Goal: Use online tool/utility: Utilize a website feature to perform a specific function

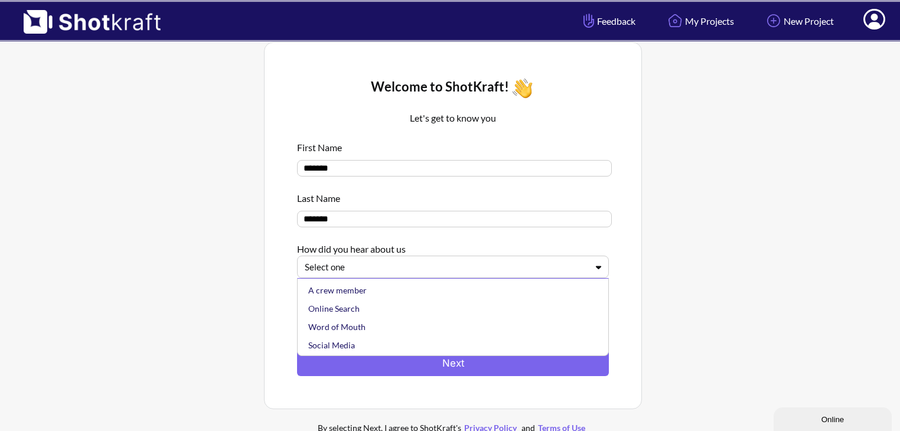
click at [392, 274] on div at bounding box center [446, 267] width 282 height 14
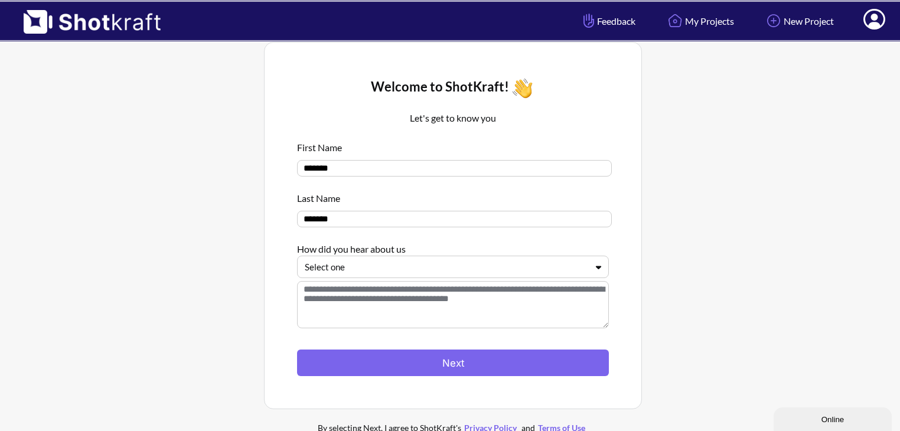
click at [447, 265] on div at bounding box center [446, 267] width 282 height 14
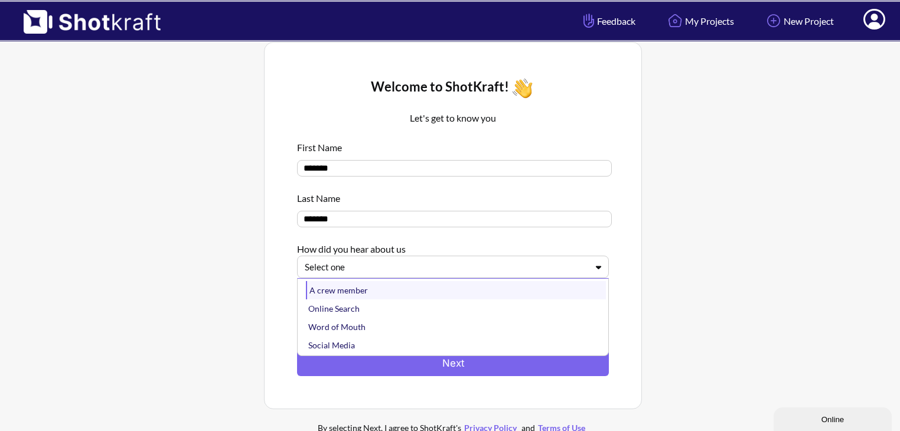
click at [435, 295] on div "A crew member" at bounding box center [456, 290] width 300 height 18
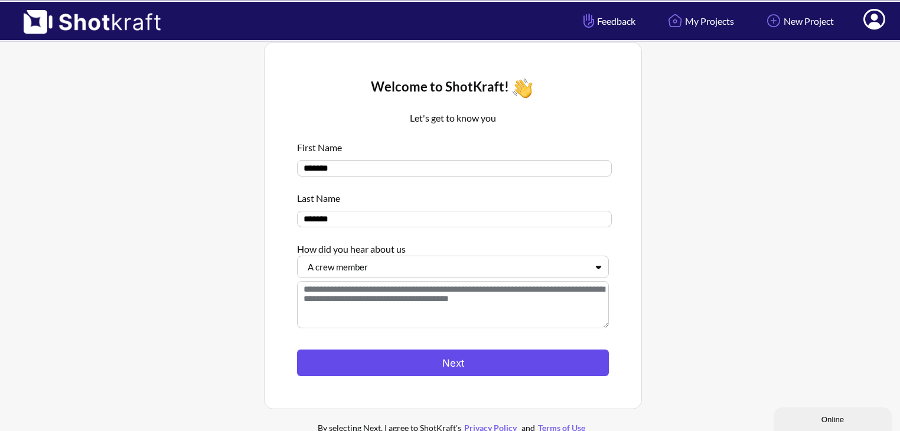
click at [448, 364] on button "Next" at bounding box center [453, 363] width 312 height 27
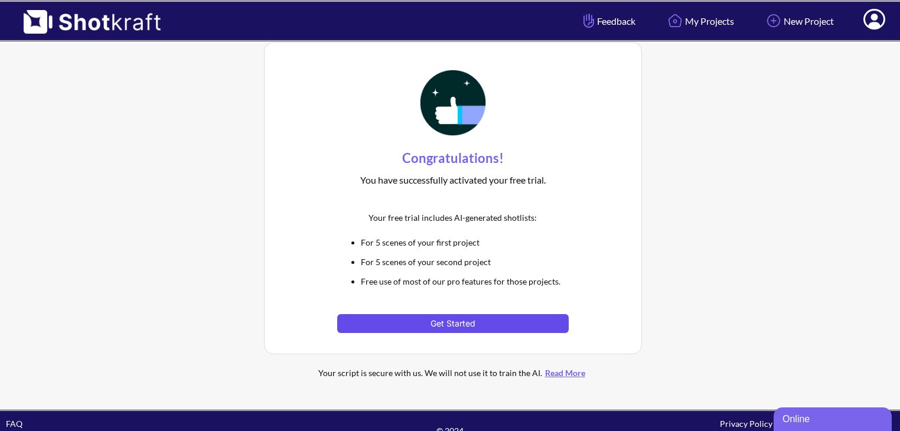
click at [463, 322] on button "Get Started" at bounding box center [452, 323] width 231 height 19
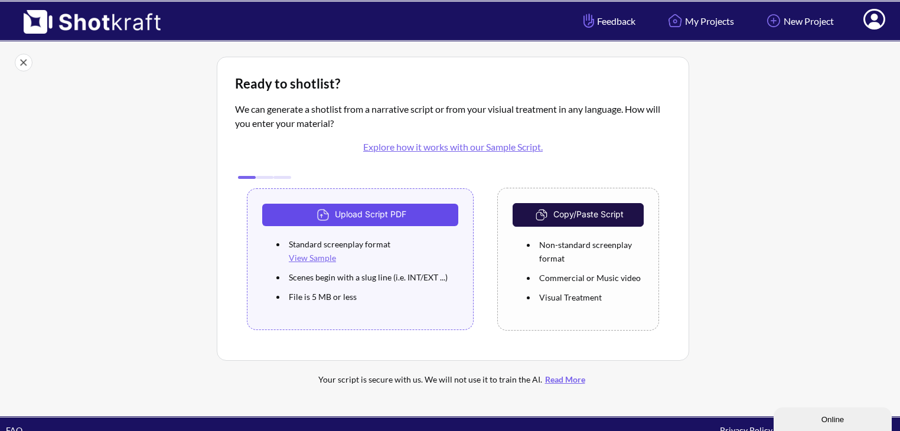
click at [390, 210] on button "Upload Script PDF" at bounding box center [360, 215] width 196 height 22
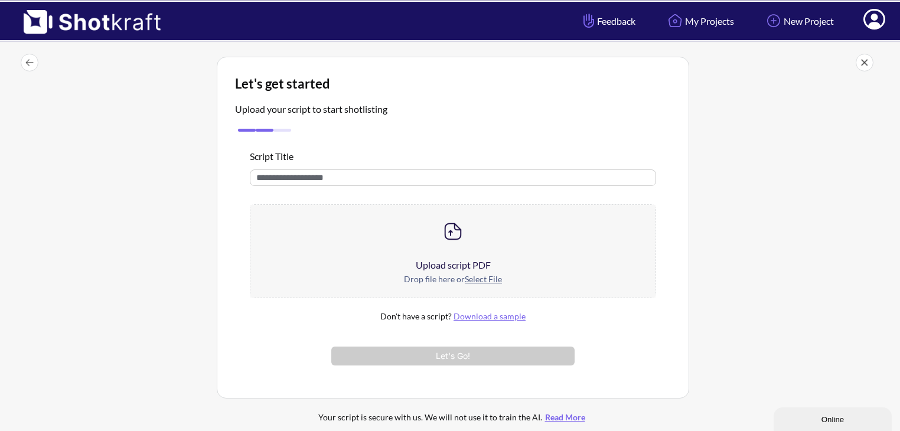
click at [452, 237] on img at bounding box center [453, 232] width 24 height 24
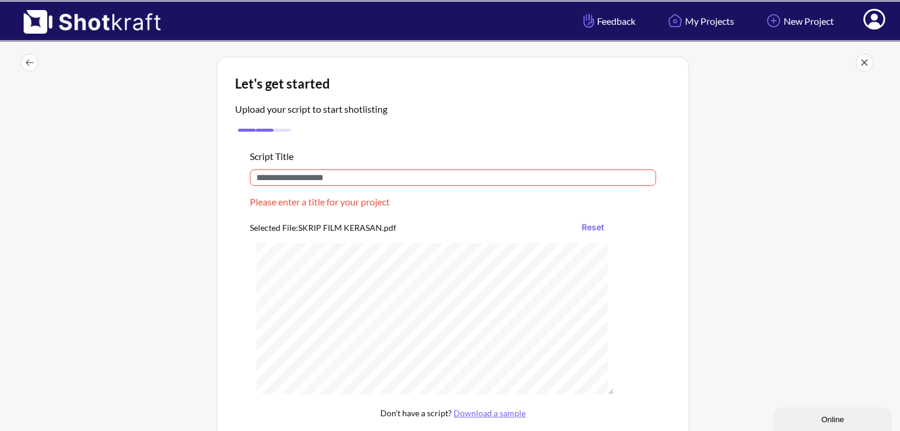
click at [281, 176] on input "text" at bounding box center [453, 177] width 406 height 17
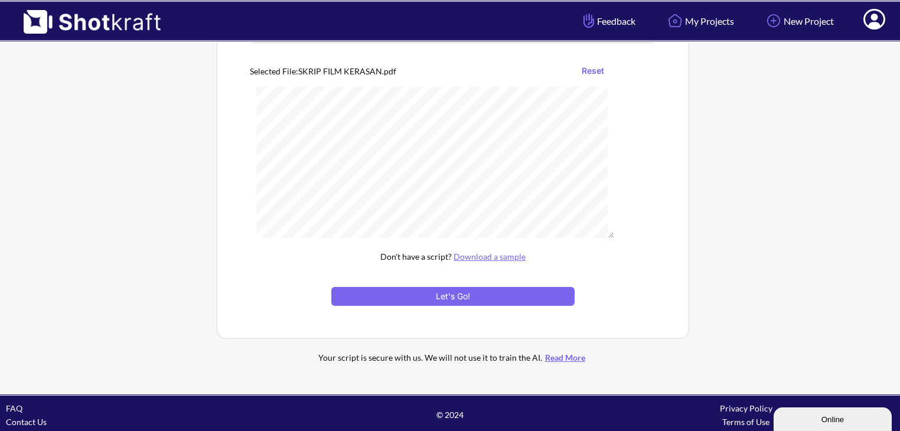
scroll to position [146, 0]
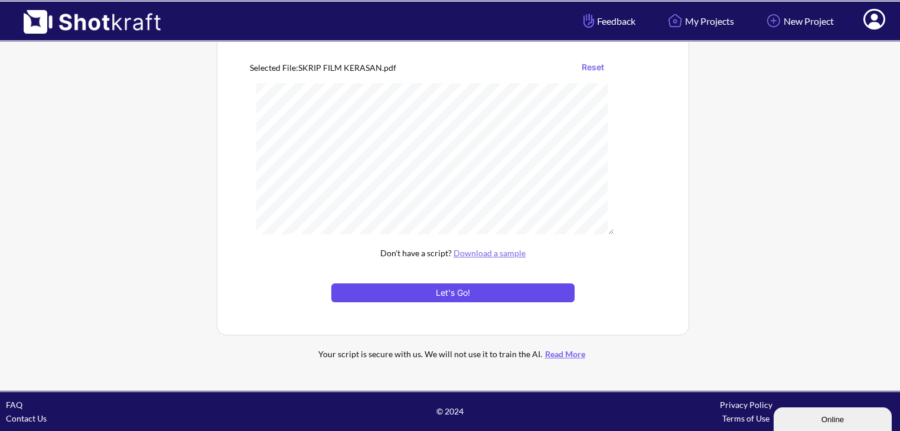
type input "**********"
click at [436, 292] on button "Let's Go!" at bounding box center [452, 292] width 243 height 19
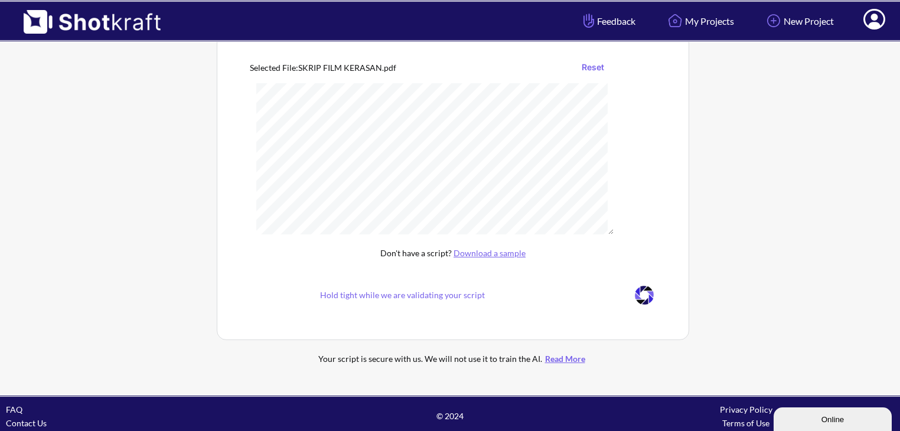
scroll to position [64, 0]
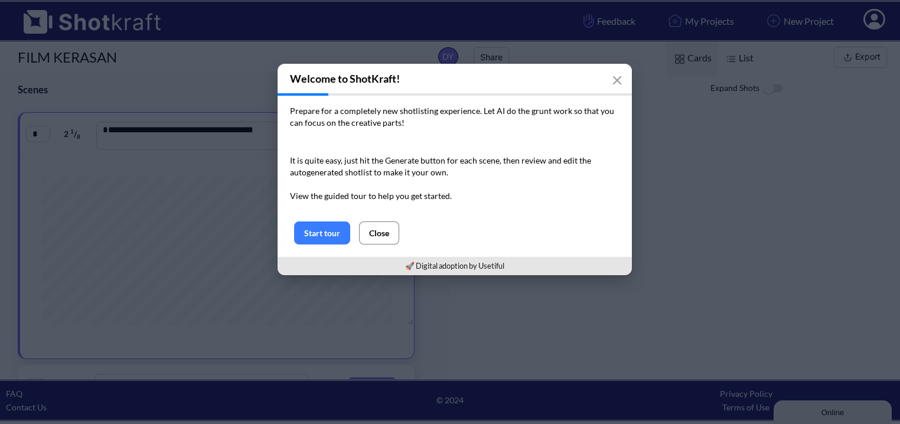
click at [382, 234] on button "Close" at bounding box center [379, 232] width 40 height 23
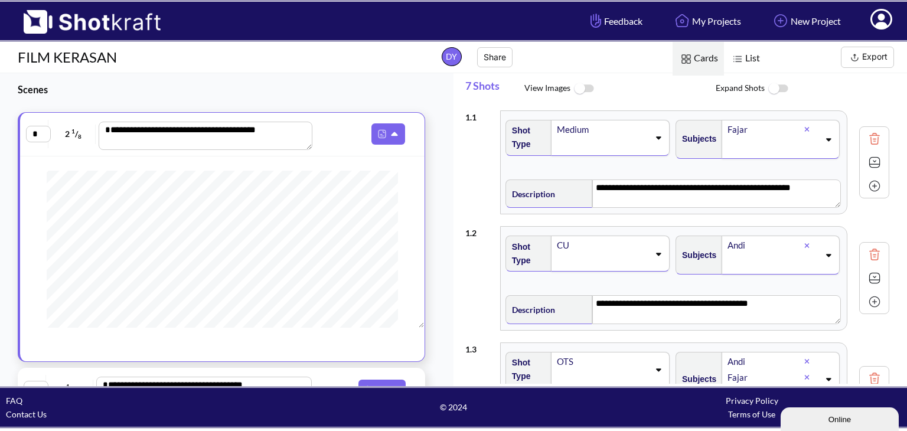
scroll to position [236, 0]
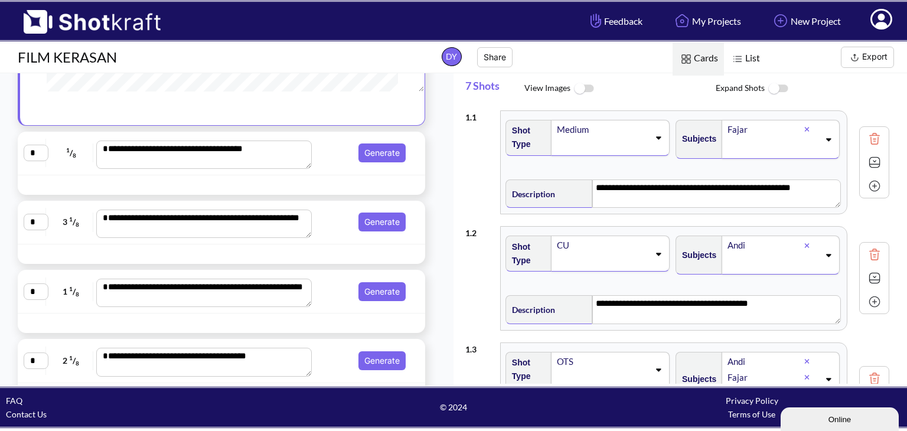
click at [266, 155] on textarea "**********" at bounding box center [204, 155] width 216 height 28
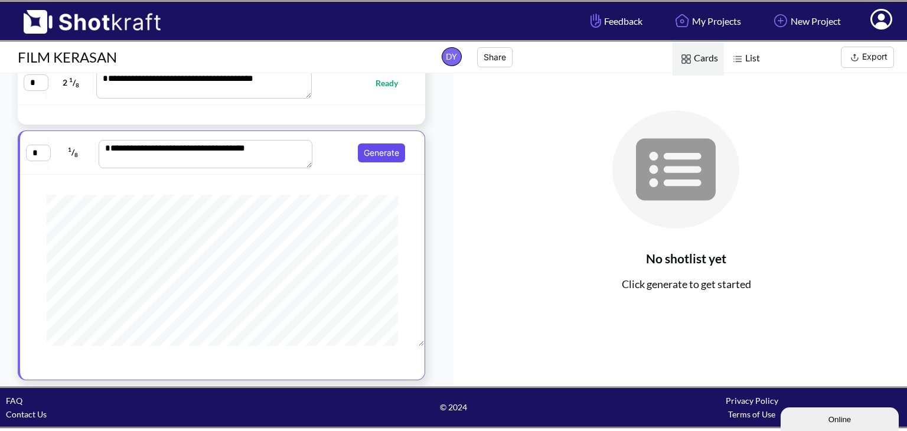
click at [360, 154] on button "Generate" at bounding box center [381, 153] width 47 height 19
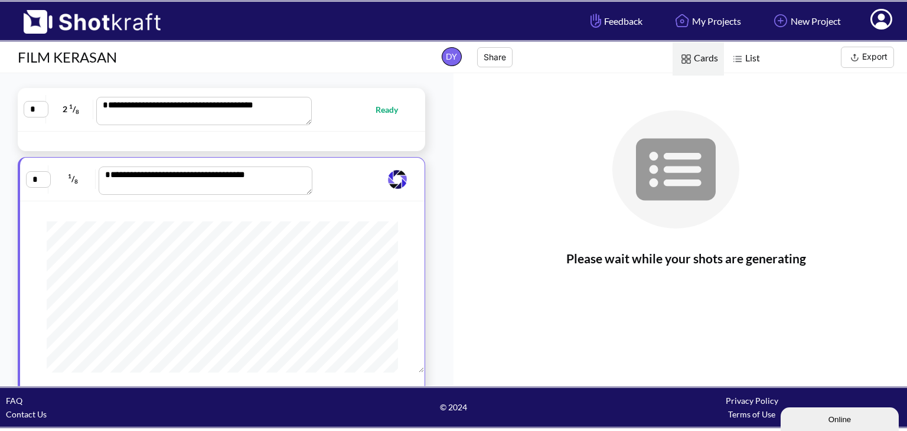
scroll to position [0, 0]
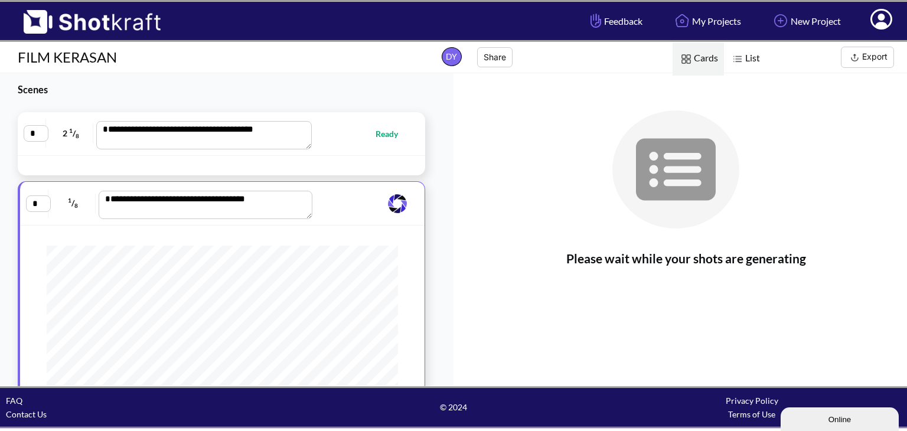
click at [339, 151] on div "**********" at bounding box center [221, 134] width 407 height 44
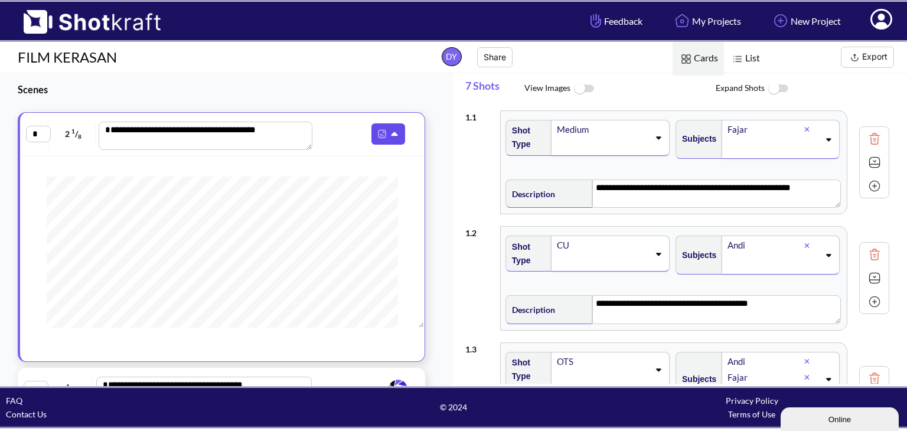
click at [390, 135] on icon at bounding box center [396, 134] width 12 height 11
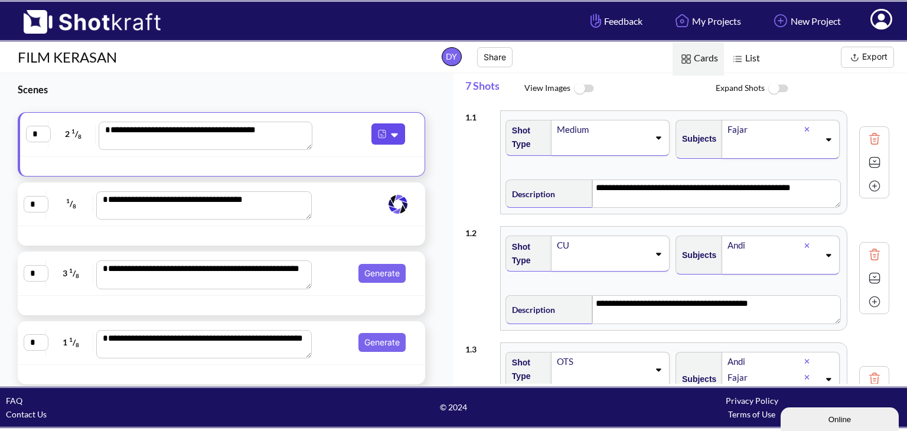
click at [390, 131] on icon at bounding box center [396, 134] width 12 height 11
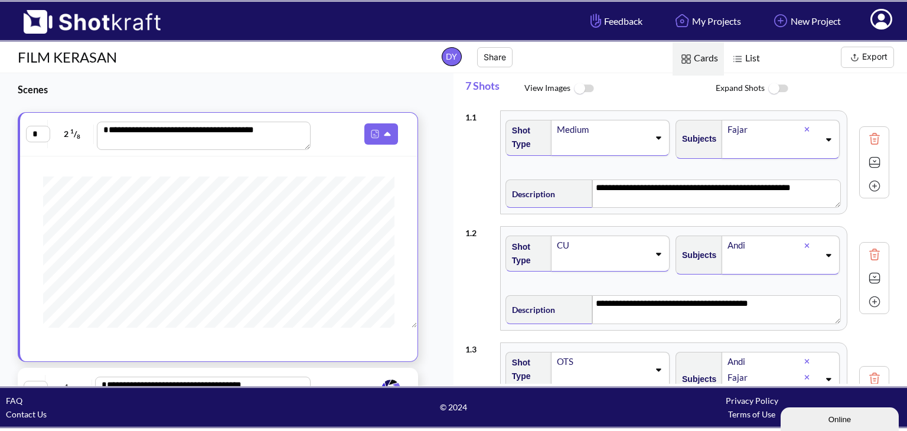
click at [582, 89] on img at bounding box center [583, 88] width 27 height 25
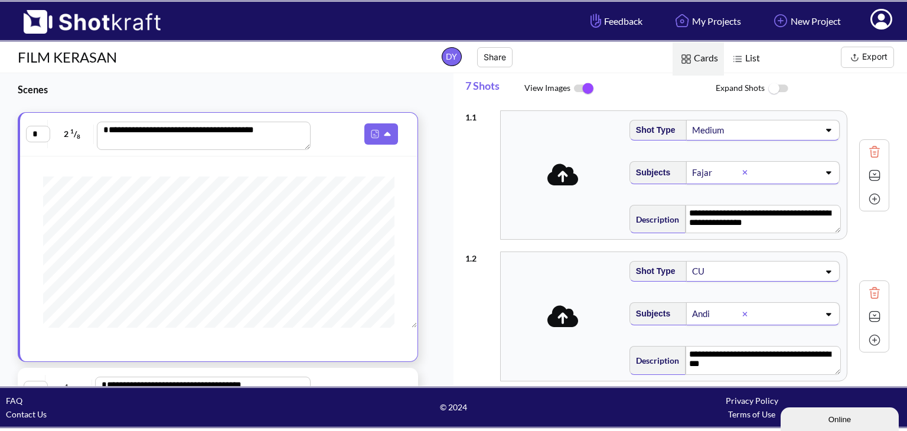
click at [584, 83] on img at bounding box center [583, 88] width 27 height 25
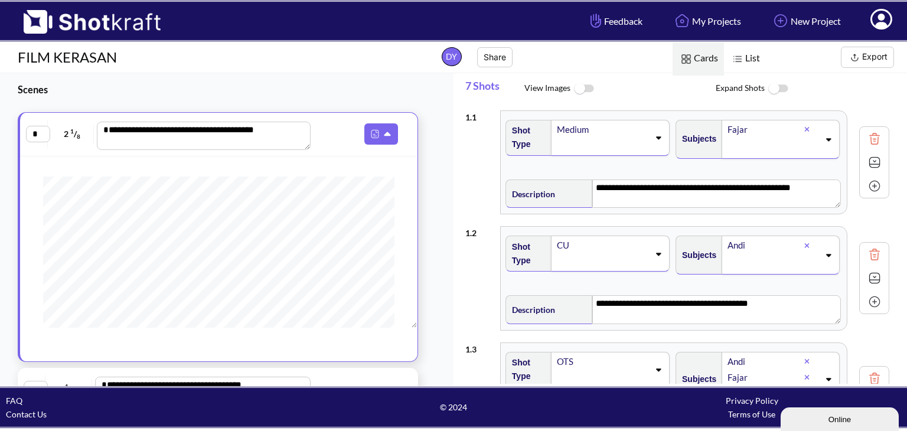
click at [776, 83] on img at bounding box center [778, 88] width 27 height 25
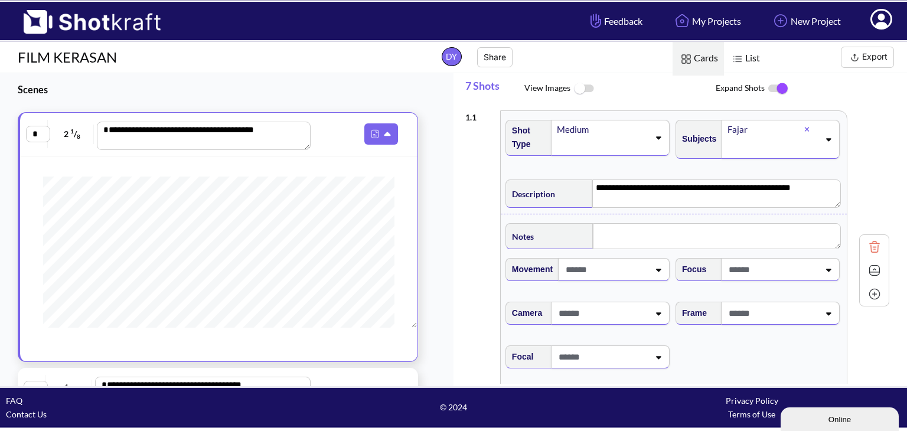
click at [777, 84] on img at bounding box center [778, 88] width 27 height 25
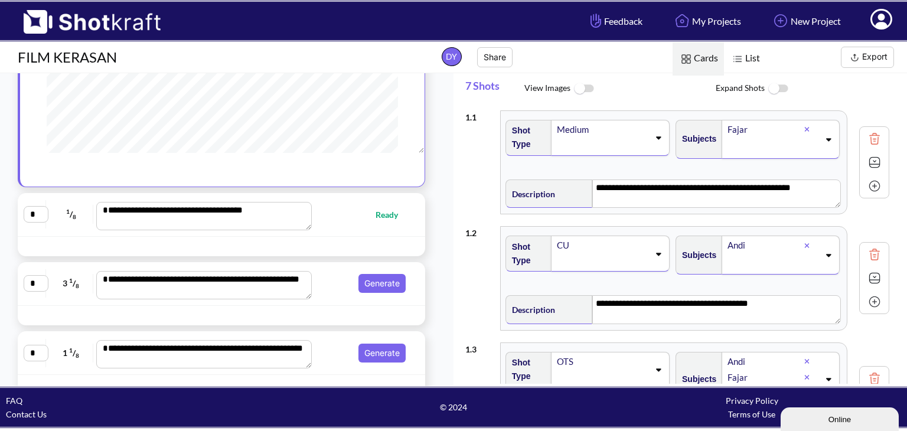
scroll to position [236, 0]
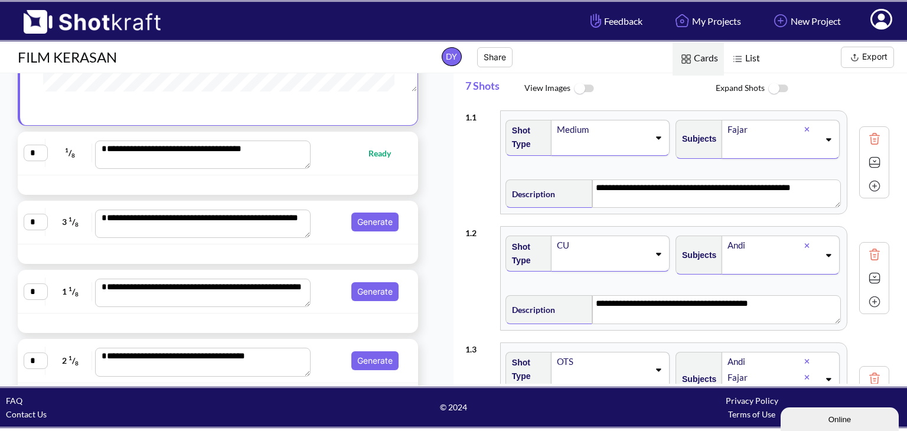
click at [342, 161] on div "**********" at bounding box center [218, 153] width 389 height 31
type textarea "**********"
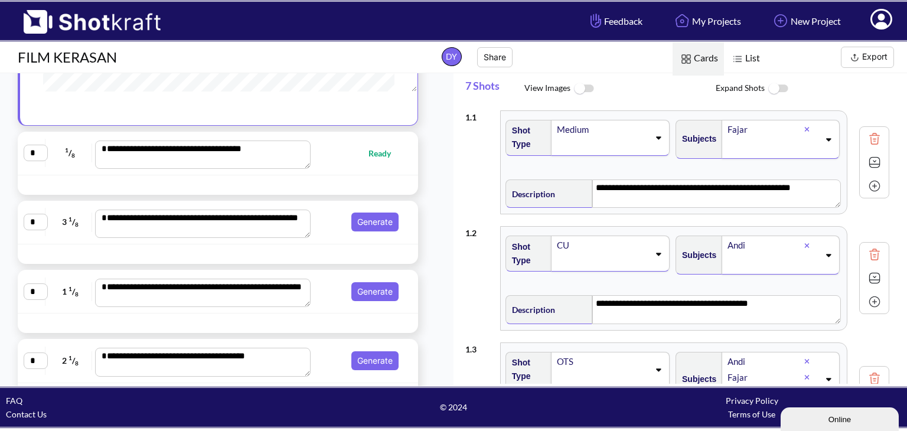
type textarea "**********"
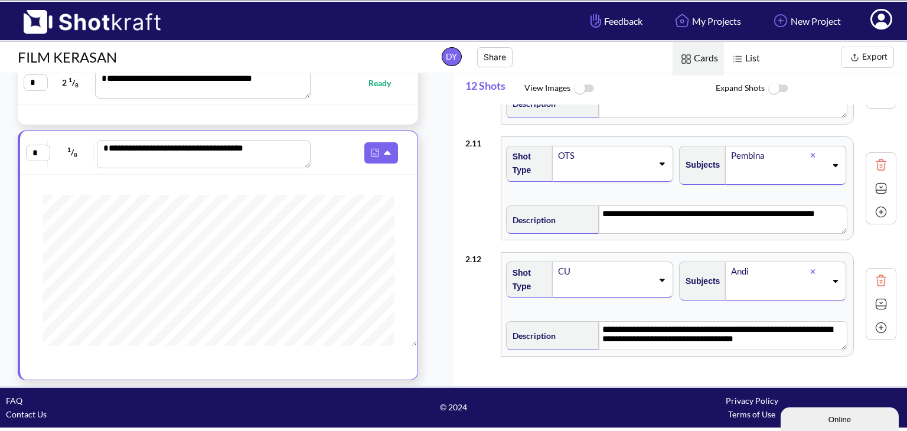
scroll to position [1202, 0]
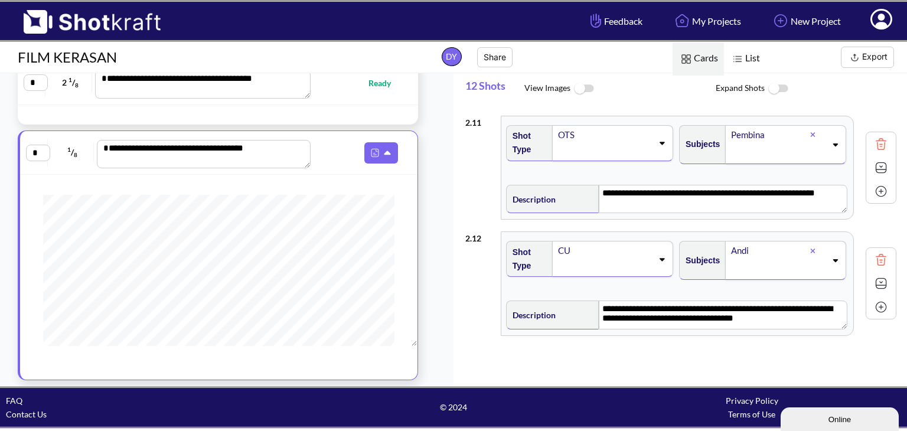
click at [659, 140] on icon at bounding box center [662, 143] width 16 height 8
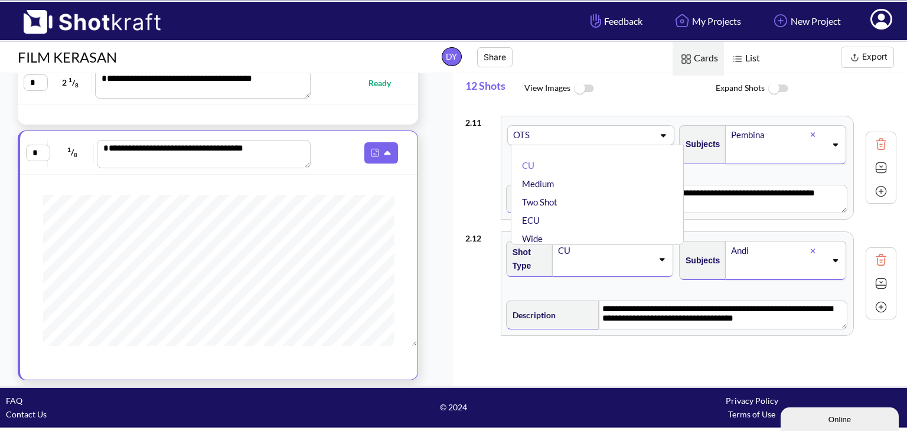
click at [661, 131] on icon at bounding box center [663, 135] width 16 height 8
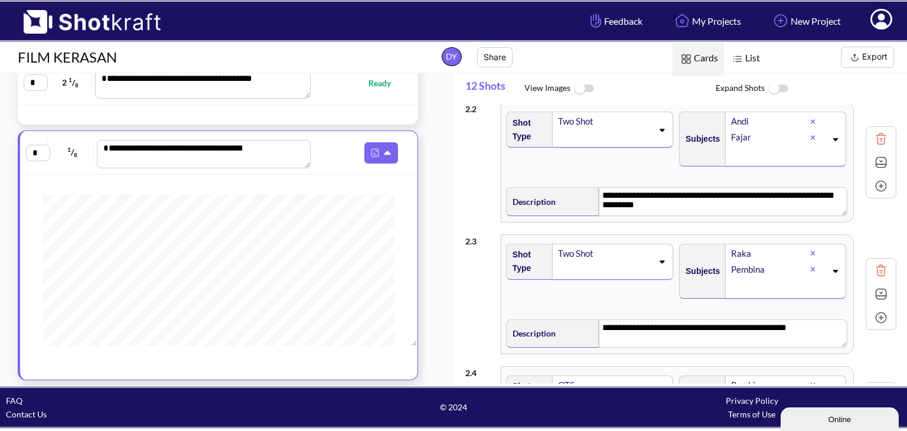
scroll to position [0, 0]
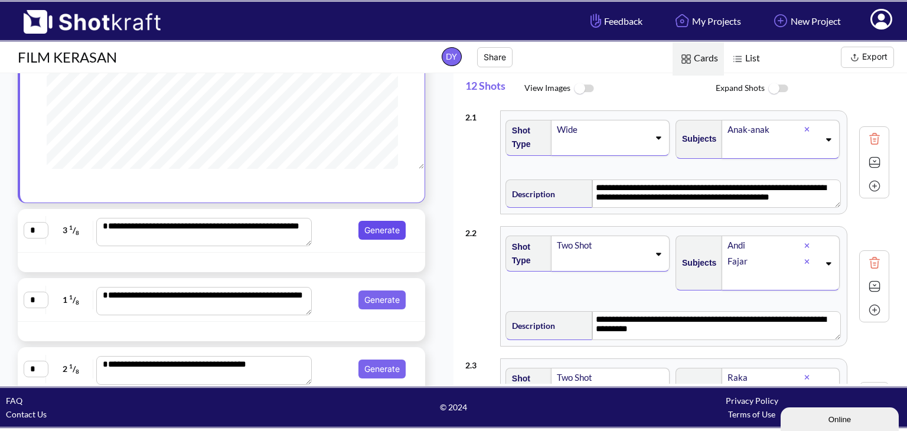
click at [387, 229] on button "Generate" at bounding box center [381, 230] width 47 height 19
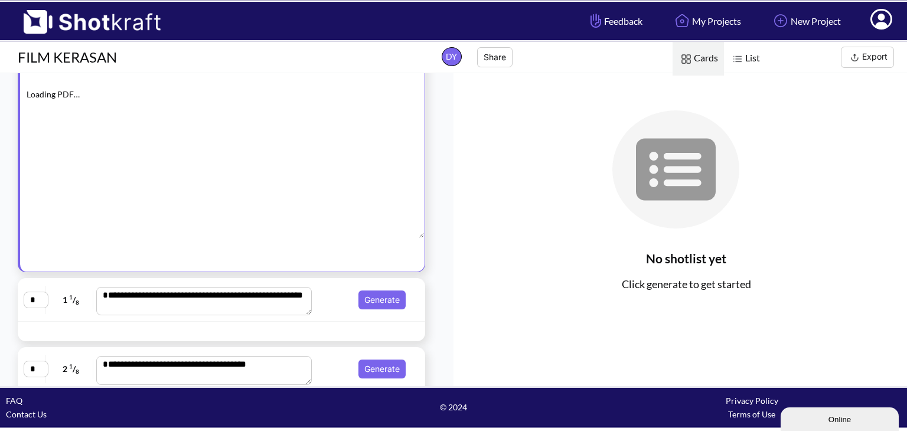
scroll to position [43, 0]
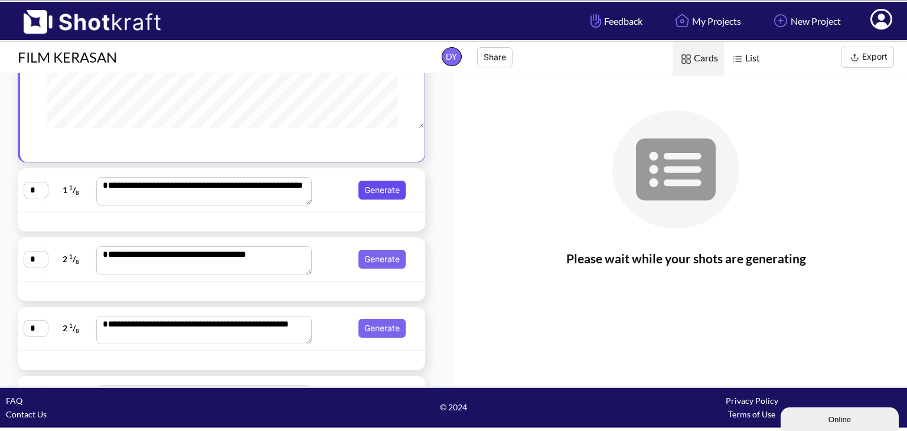
click at [388, 191] on button "Generate" at bounding box center [381, 190] width 47 height 19
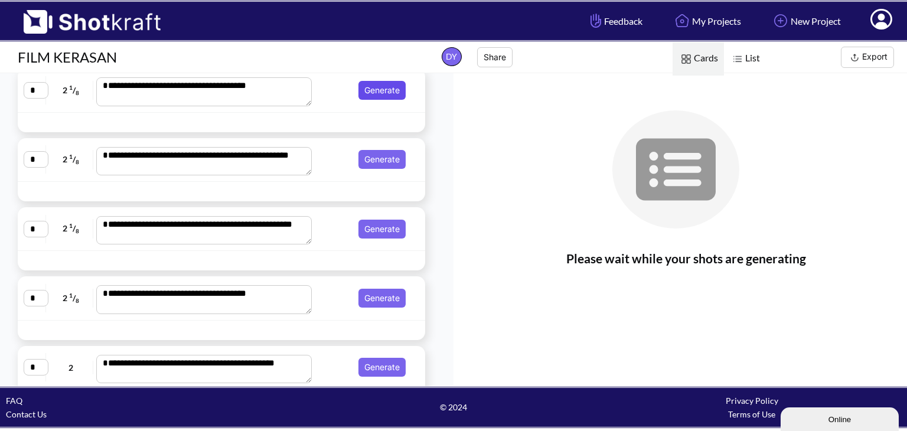
click at [375, 87] on button "Generate" at bounding box center [381, 90] width 47 height 19
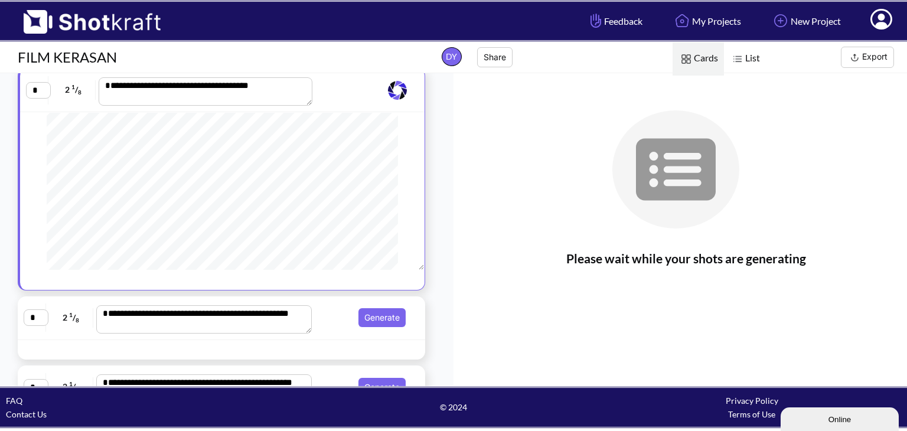
scroll to position [236, 0]
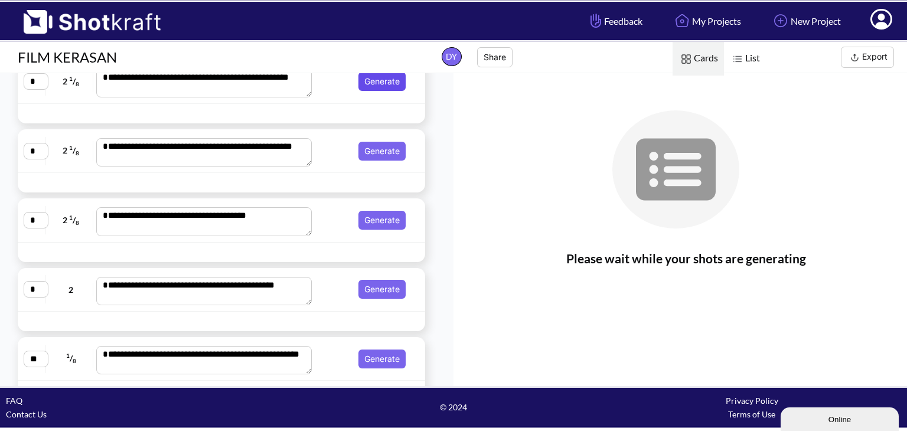
click at [387, 91] on button "Generate" at bounding box center [381, 81] width 47 height 19
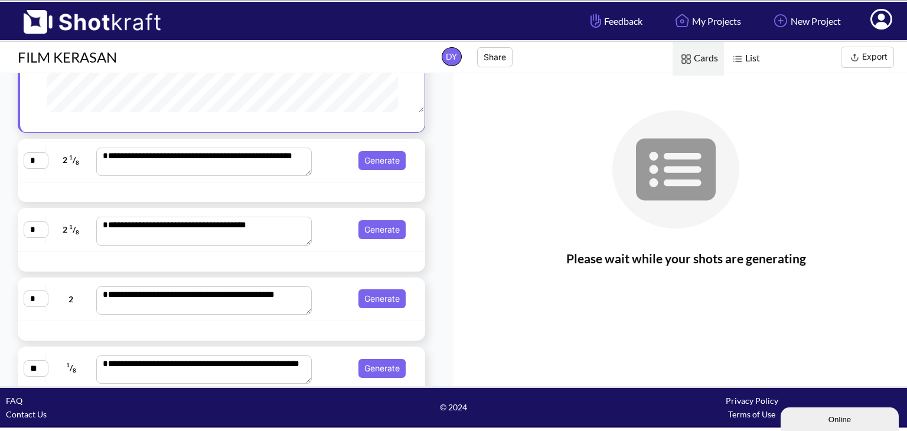
scroll to position [550, 0]
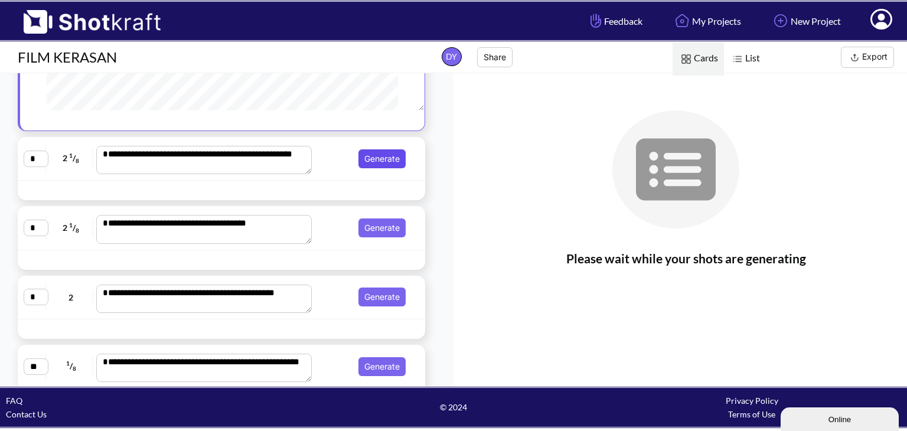
click at [384, 168] on button "Generate" at bounding box center [381, 158] width 47 height 19
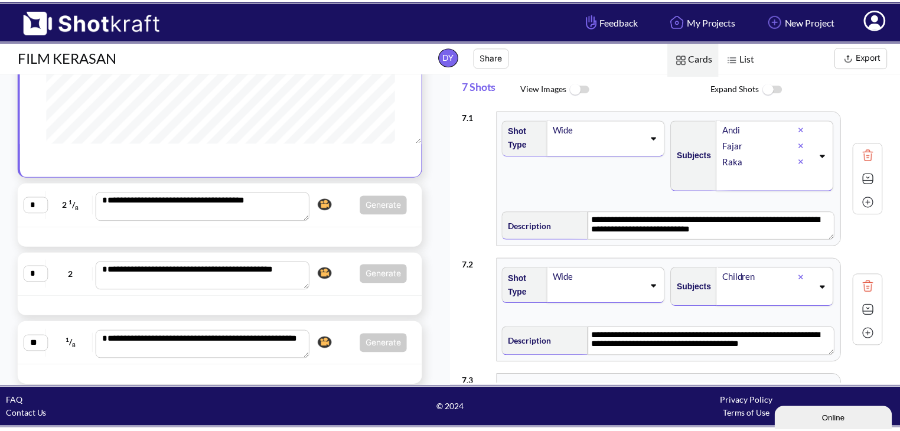
scroll to position [604, 0]
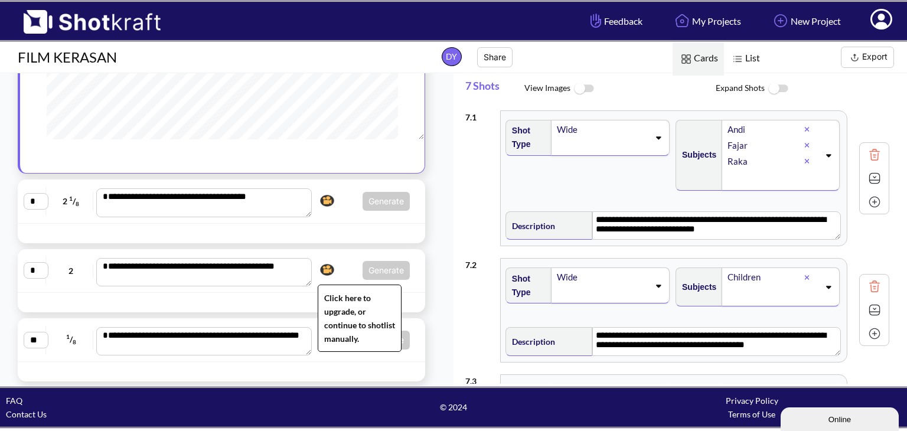
click at [325, 265] on img at bounding box center [327, 270] width 20 height 18
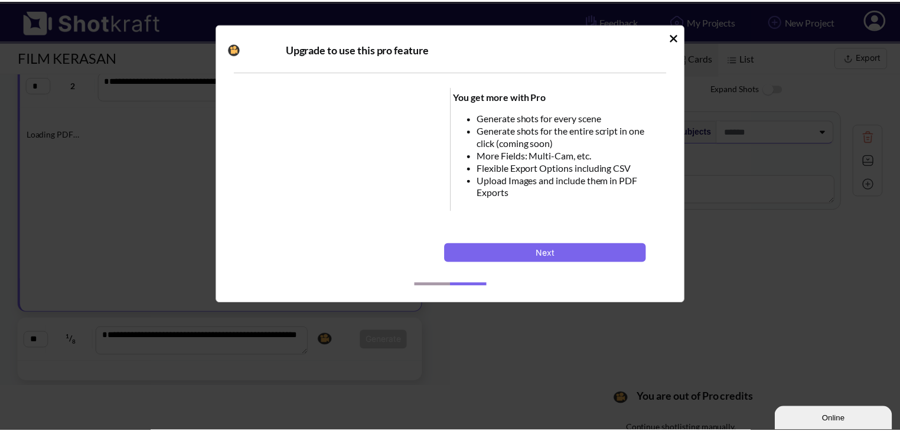
scroll to position [418, 0]
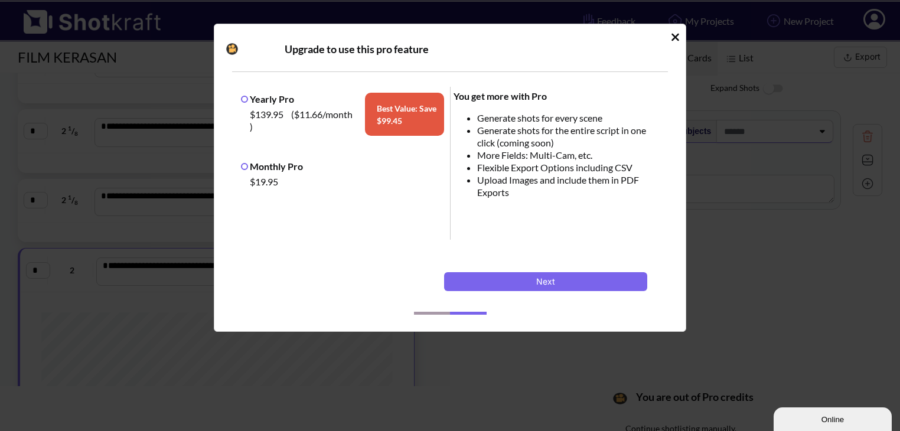
click at [670, 37] on div "Upgrade to use this pro feature Yearly Pro $139.95 ( $11.66 /month ) Best Value…" at bounding box center [450, 178] width 472 height 308
click at [671, 36] on icon "Idle Modal" at bounding box center [675, 37] width 9 height 12
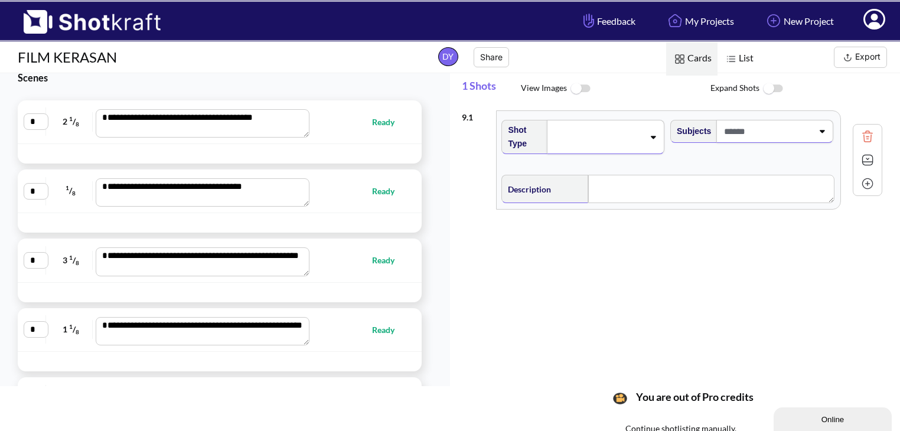
scroll to position [0, 0]
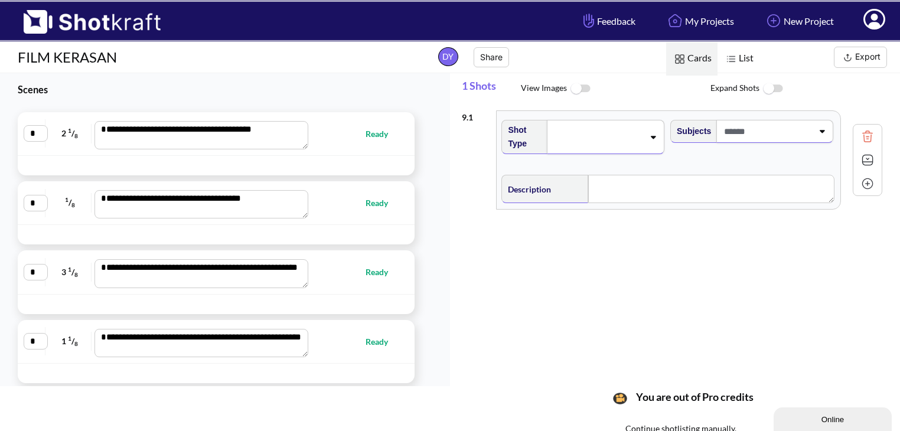
click at [847, 51] on img at bounding box center [847, 57] width 15 height 15
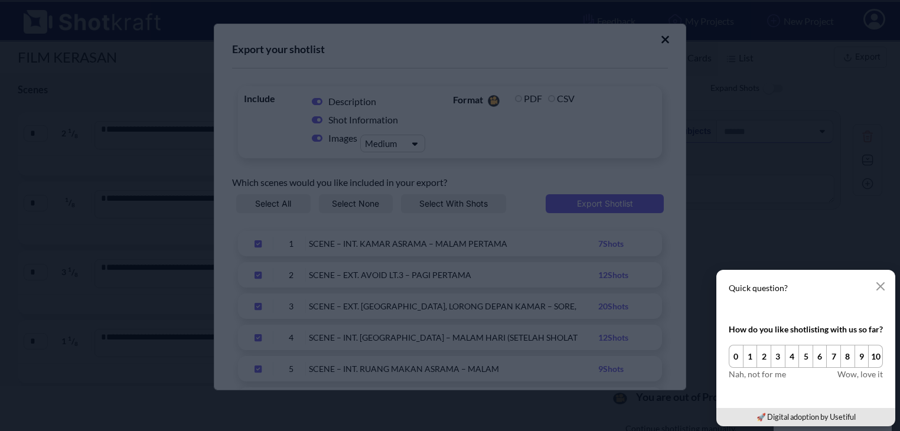
click at [878, 285] on icon "button" at bounding box center [880, 286] width 9 height 9
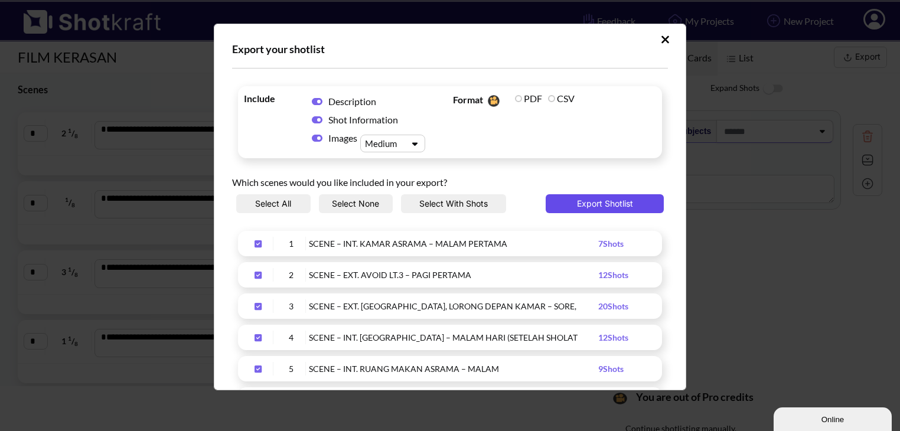
click at [578, 204] on button "Export Shotlist" at bounding box center [605, 203] width 118 height 19
click at [655, 40] on button "Upload Script" at bounding box center [665, 39] width 21 height 19
